Goal: Information Seeking & Learning: Learn about a topic

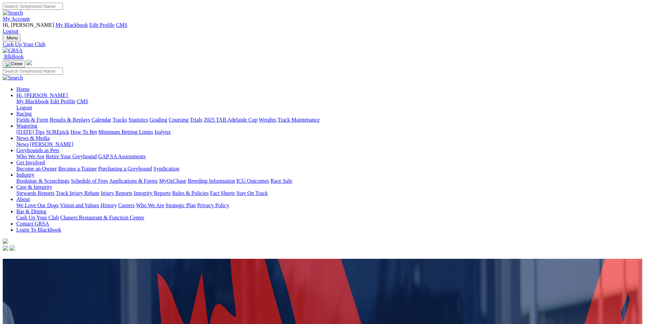
click at [23, 48] on img at bounding box center [13, 51] width 20 height 6
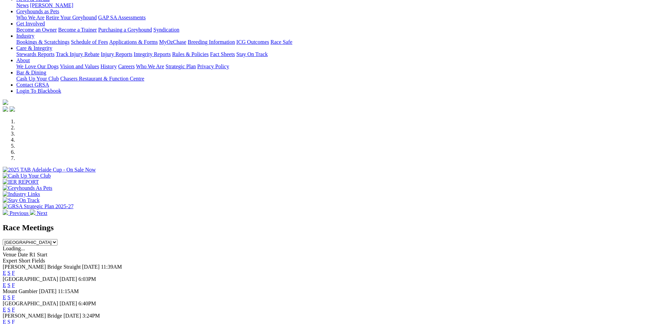
scroll to position [136, 0]
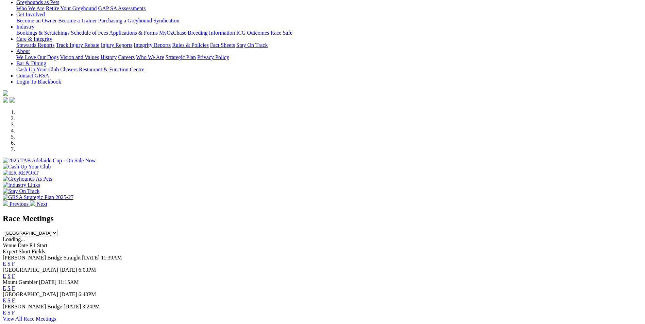
click at [256, 267] on div "Angle Park Today 6:03PM E S F" at bounding box center [322, 273] width 639 height 12
click at [6, 273] on link "E" at bounding box center [4, 276] width 3 height 6
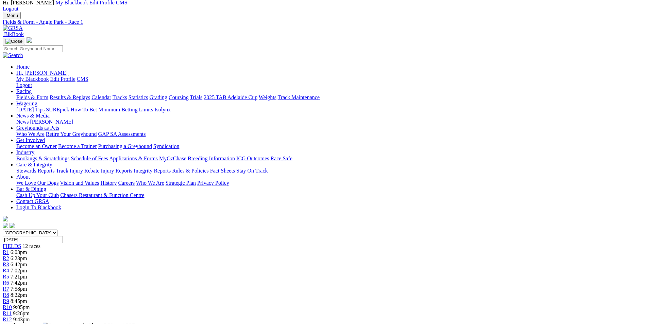
scroll to position [34, 0]
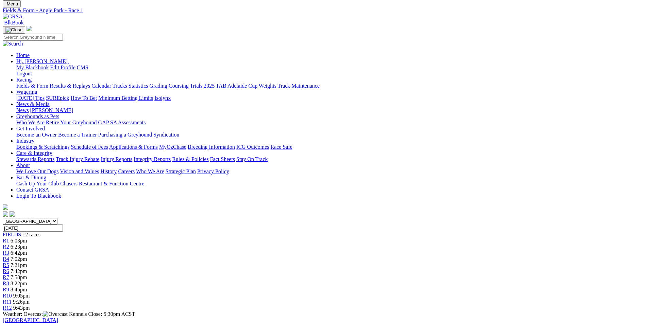
click at [27, 256] on span "7:02pm" at bounding box center [19, 259] width 17 height 6
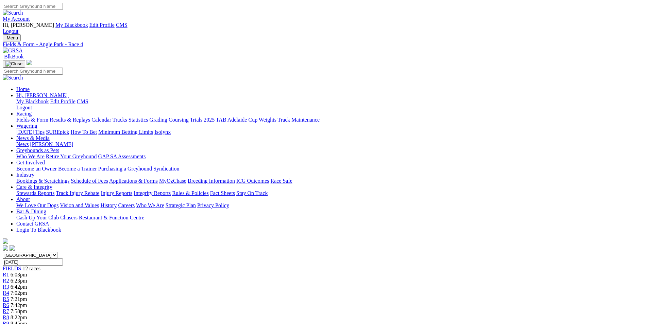
drag, startPoint x: 284, startPoint y: 281, endPoint x: 479, endPoint y: 299, distance: 194.9
drag, startPoint x: 479, startPoint y: 299, endPoint x: 424, endPoint y: 292, distance: 54.8
copy p "OUR SHERALEE (4) Showed more early from a middle draw when winning on Friday in…"
click at [9, 272] on link "R1" at bounding box center [6, 275] width 6 height 6
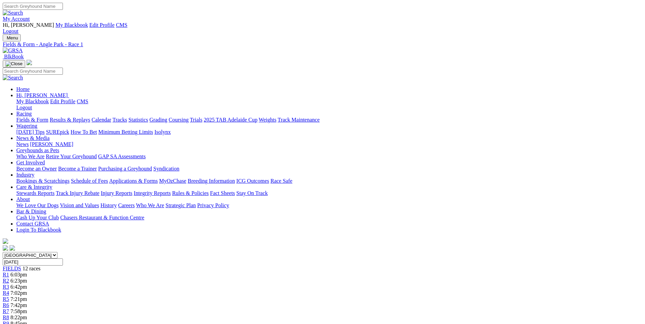
drag, startPoint x: 285, startPoint y: 280, endPoint x: 470, endPoint y: 302, distance: 186.9
copy p "SNAP THE DRAGON (8) Shown improved form this prep taking out the Maiden Aug 2. …"
click at [197, 278] on div "R2 6:23pm" at bounding box center [322, 281] width 639 height 6
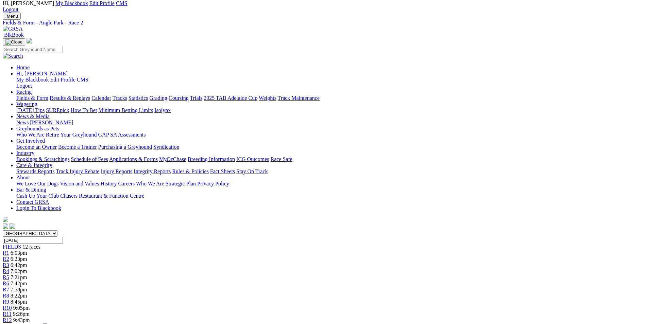
scroll to position [34, 0]
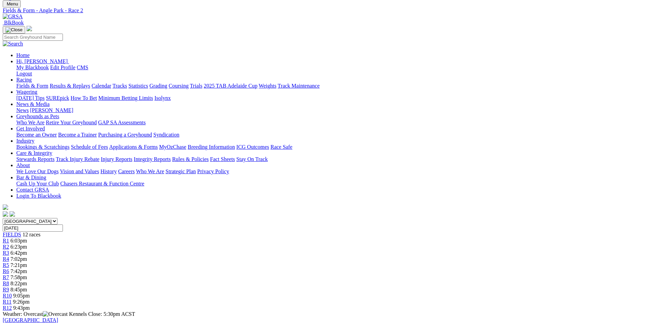
drag, startPoint x: 265, startPoint y: 246, endPoint x: 456, endPoint y: 265, distance: 192.0
copy p "OUR BOY TURBO (7) In the money in his last four starts and he's been showing go…"
click at [9, 250] on link "R3" at bounding box center [6, 253] width 6 height 6
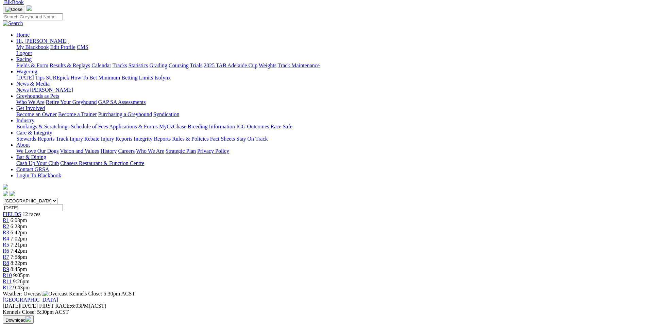
scroll to position [68, 0]
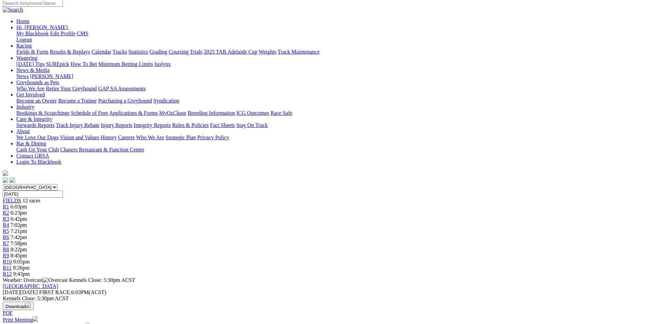
drag, startPoint x: 270, startPoint y: 212, endPoint x: 389, endPoint y: 237, distance: 122.2
drag, startPoint x: 389, startPoint y: 237, endPoint x: 365, endPoint y: 223, distance: 28.3
copy p "[PERSON_NAME] (4) Strong winner from this draw [DATE] and placed again since. J…"
click at [27, 222] on span "7:02pm" at bounding box center [19, 225] width 17 height 6
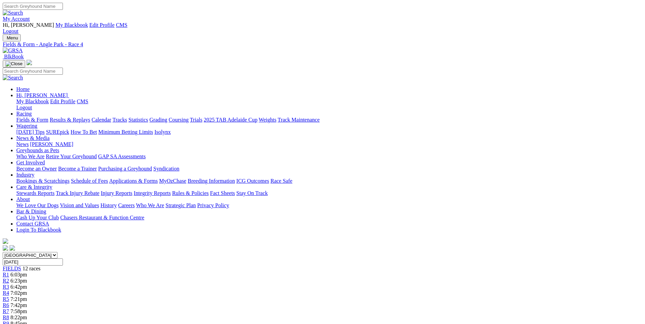
drag, startPoint x: 284, startPoint y: 281, endPoint x: 476, endPoint y: 304, distance: 193.8
copy p "OUR SHERALEE (4) Showed more early from a middle draw when winning on Friday in…"
click at [288, 296] on div "R5 7:21pm" at bounding box center [322, 299] width 639 height 6
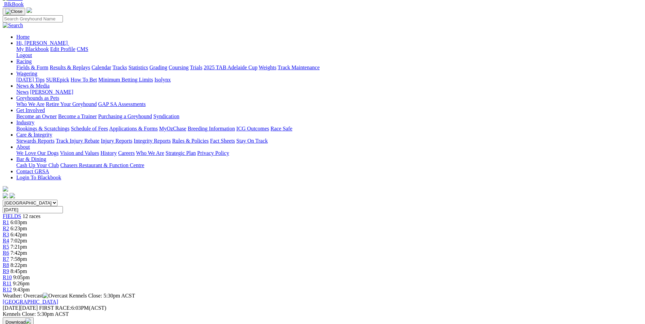
scroll to position [68, 0]
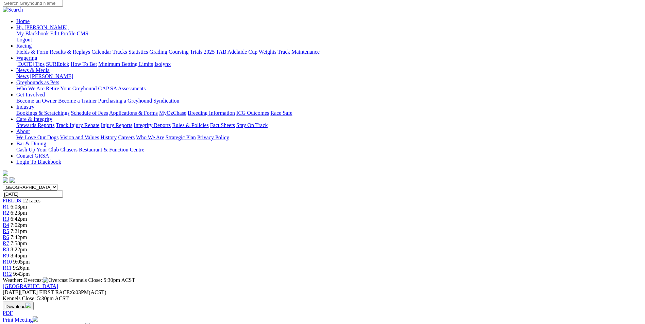
drag, startPoint x: 240, startPoint y: 212, endPoint x: 295, endPoint y: 232, distance: 58.7
drag, startPoint x: 295, startPoint y: 232, endPoint x: 263, endPoint y: 221, distance: 34.2
copy p "BINNAWAY SANDS (7) 2nd from an inside draw Aug 19 and has been ultra consistent…"
click at [9, 235] on link "R6" at bounding box center [6, 238] width 6 height 6
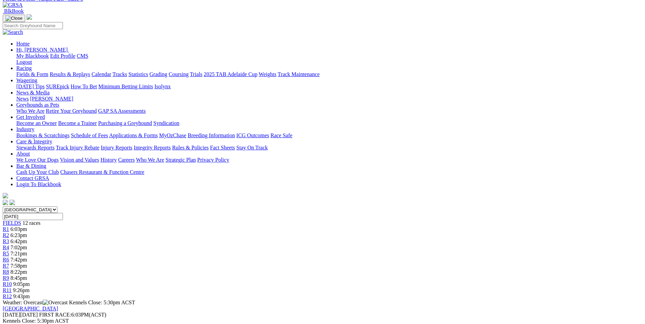
scroll to position [68, 0]
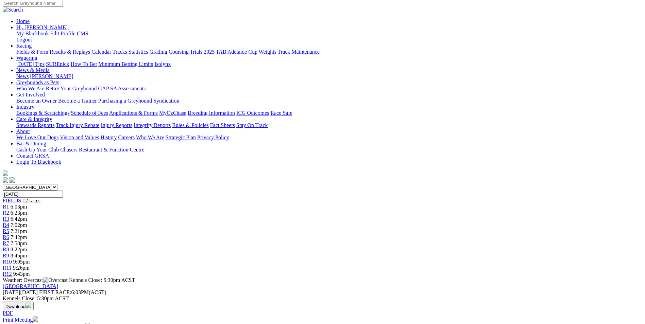
drag, startPoint x: 297, startPoint y: 214, endPoint x: 312, endPoint y: 239, distance: 29.0
drag, startPoint x: 312, startPoint y: 239, endPoint x: 309, endPoint y: 224, distance: 14.8
copy p "ALL THE BLING (2) 2nd from this draw [DATE] and [GEOGRAPHIC_DATA] since. Loves …"
click at [348, 241] on div "R7 7:58pm" at bounding box center [322, 244] width 639 height 6
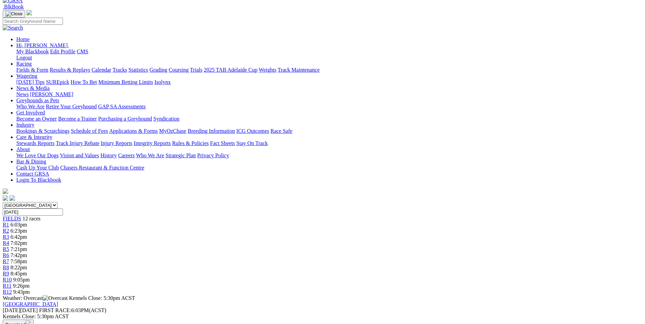
scroll to position [68, 0]
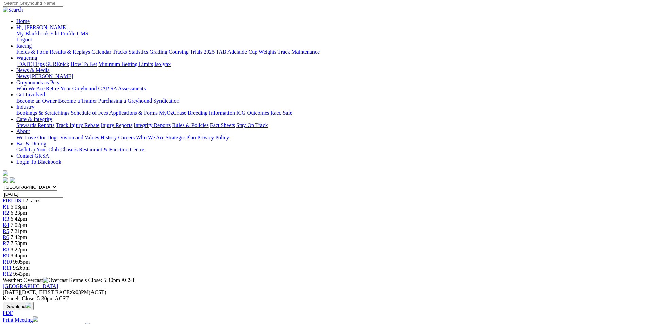
drag, startPoint x: 271, startPoint y: 213, endPoint x: 394, endPoint y: 233, distance: 125.2
drag, startPoint x: 394, startPoint y: 233, endPoint x: 353, endPoint y: 223, distance: 42.0
copy p "DEEP PURPLE (5) Finished at the back from a wide draw Jul 29 and freshened sinc…"
click at [27, 247] on span "8:22pm" at bounding box center [19, 250] width 17 height 6
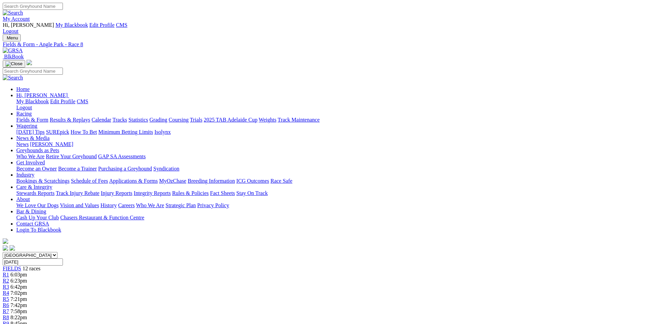
drag, startPoint x: 293, startPoint y: 280, endPoint x: 319, endPoint y: 305, distance: 36.1
drag, startPoint x: 319, startPoint y: 305, endPoint x: 304, endPoint y: 291, distance: 19.7
copy p "OBSESSION (4) Impressive winner from an inside draw in good time at Gawler Aug …"
click at [9, 321] on span "R9" at bounding box center [6, 324] width 6 height 6
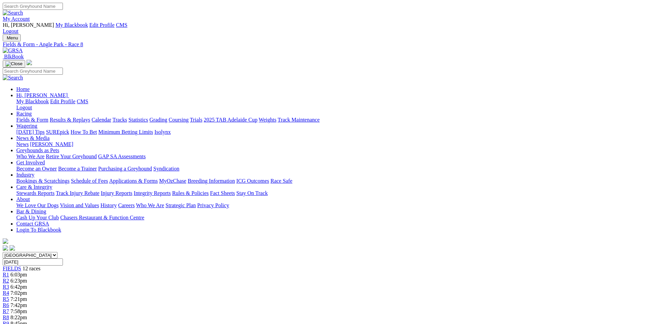
scroll to position [22, 0]
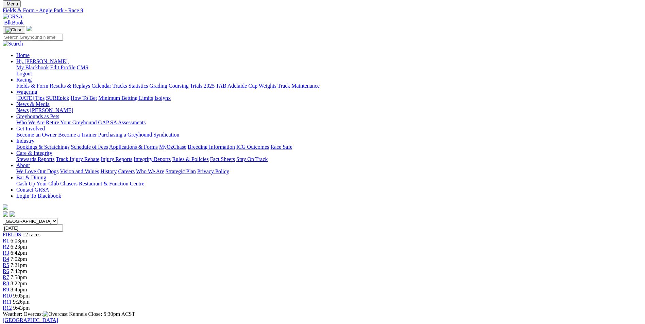
drag, startPoint x: 303, startPoint y: 246, endPoint x: 319, endPoint y: 270, distance: 28.5
copy p "THUNDERING LADY (4) Strong home from an inside draw when winning Aug 19. Good r…"
click at [12, 293] on span "R10" at bounding box center [7, 296] width 9 height 6
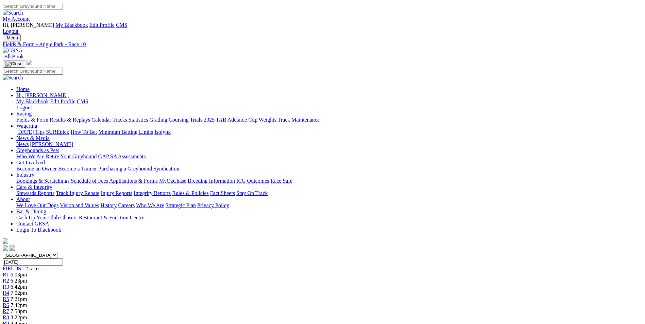
drag, startPoint x: 292, startPoint y: 281, endPoint x: 317, endPoint y: 305, distance: 34.4
drag, startPoint x: 317, startPoint y: 305, endPoint x: 312, endPoint y: 295, distance: 11.1
copy p "BONMATI (7) Won from the outside when showing good early speed Aug 16. Solid fo…"
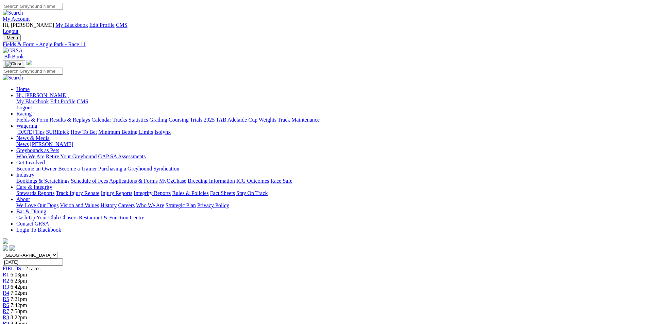
drag, startPoint x: 287, startPoint y: 279, endPoint x: 461, endPoint y: 302, distance: 175.9
drag, startPoint x: 461, startPoint y: 302, endPoint x: 435, endPoint y: 292, distance: 27.9
copy p "[DEMOGRAPHIC_DATA] WITCH (2) Won two of her last three starts and she has the e…"
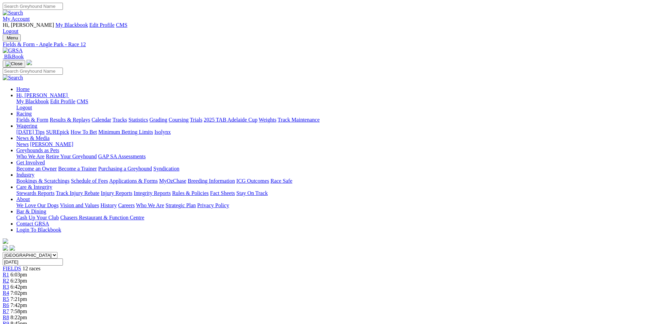
drag, startPoint x: 286, startPoint y: 282, endPoint x: 465, endPoint y: 308, distance: 180.6
drag, startPoint x: 465, startPoint y: 308, endPoint x: 428, endPoint y: 291, distance: 40.9
copy p "COOL IT MISS (8) Won from closer to the inside when showing pace [DATE]. Placed…"
